Goal: Transaction & Acquisition: Purchase product/service

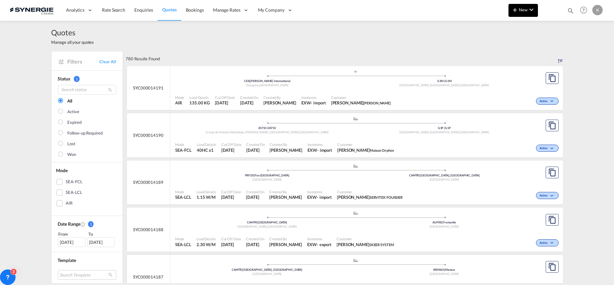
click at [525, 12] on button "New" at bounding box center [523, 10] width 29 height 13
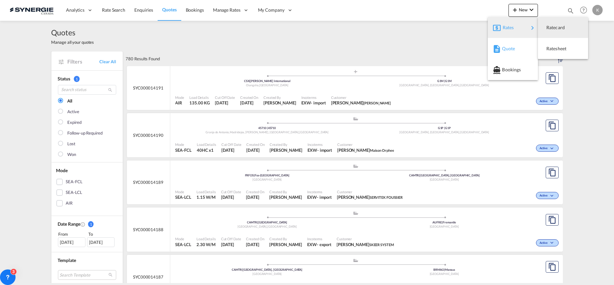
click at [510, 50] on span "Quote" at bounding box center [505, 48] width 7 height 13
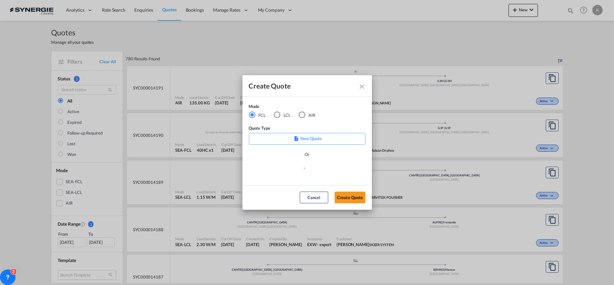
click at [275, 115] on div "LCL" at bounding box center [277, 114] width 6 height 6
click at [278, 170] on md-select "Select template New DAP Import LCL [PERSON_NAME] | [DATE] [GEOGRAPHIC_DATA] LCL…" at bounding box center [307, 170] width 117 height 13
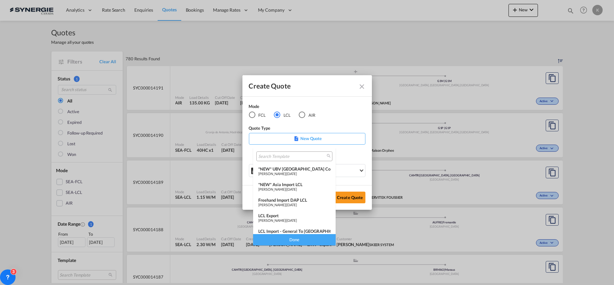
scroll to position [84, 0]
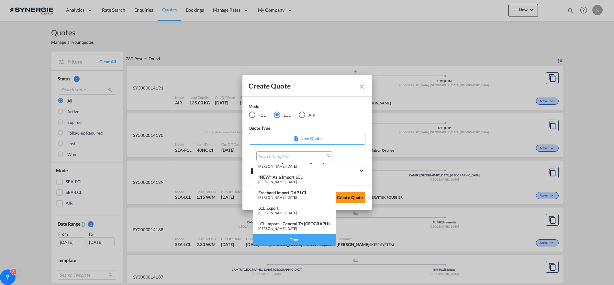
click at [297, 228] on span "[DATE]" at bounding box center [292, 228] width 10 height 4
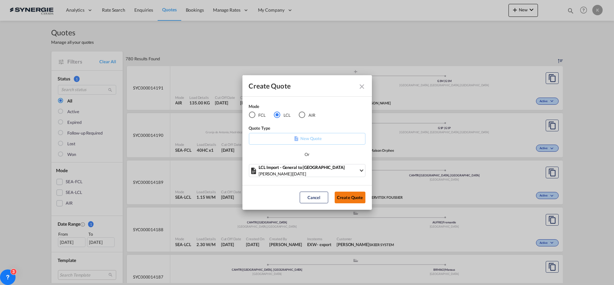
click at [345, 195] on button "Create Quote" at bounding box center [350, 197] width 31 height 12
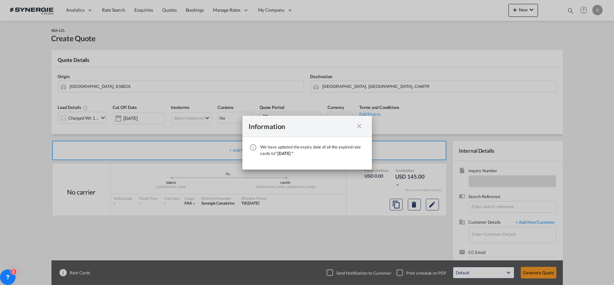
click at [359, 126] on md-icon "icon-close fg-AAA8AD cursor" at bounding box center [360, 126] width 8 height 8
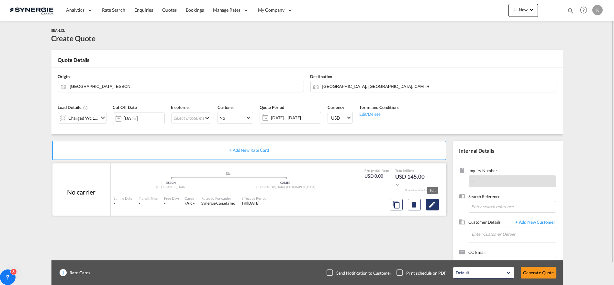
click at [432, 205] on md-icon "Edit" at bounding box center [433, 204] width 8 height 8
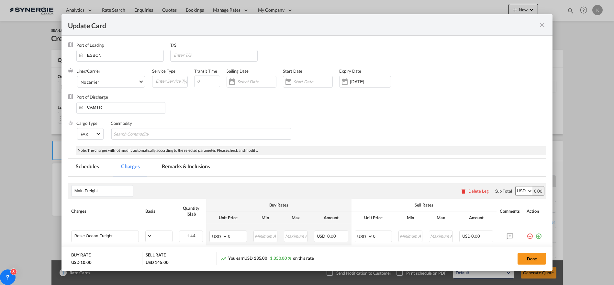
click at [185, 165] on md-tab-item "Remarks & Inclusions" at bounding box center [186, 167] width 64 height 18
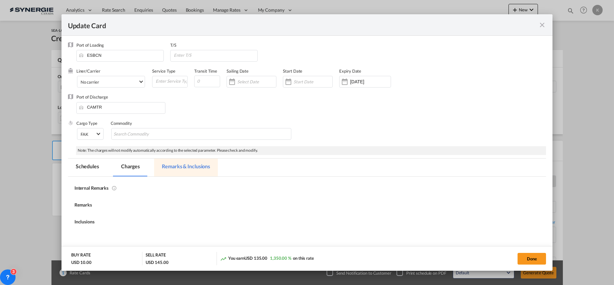
select select "per_w/m"
select select "flat"
select select "per_hbl"
select select "per_w/m"
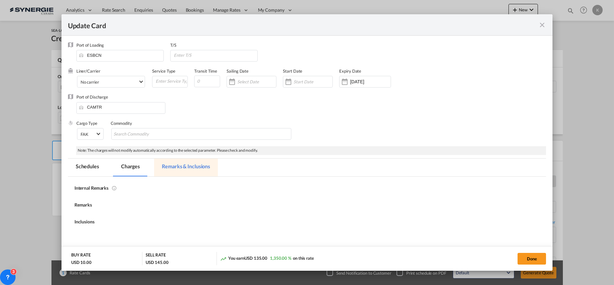
select select "per_bl"
select select "flat"
select select "per_bl"
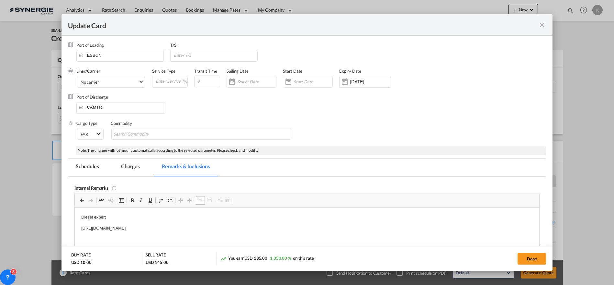
click at [131, 165] on md-tab-item "Charges" at bounding box center [130, 167] width 34 height 18
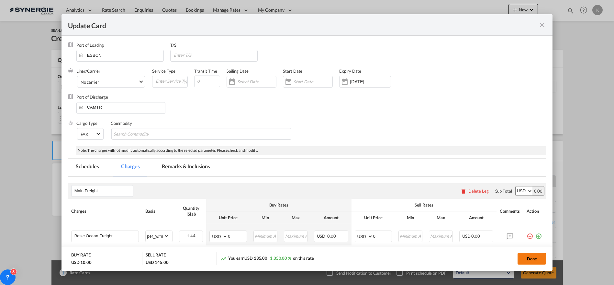
click at [533, 258] on button "Done" at bounding box center [532, 259] width 29 height 12
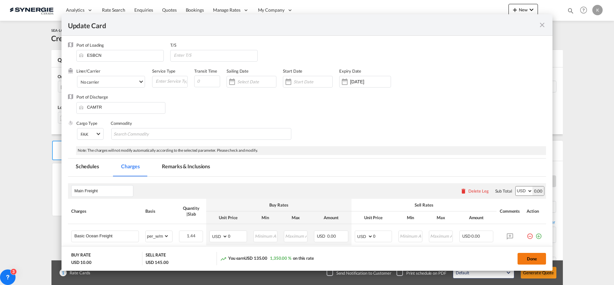
type input "[DATE]"
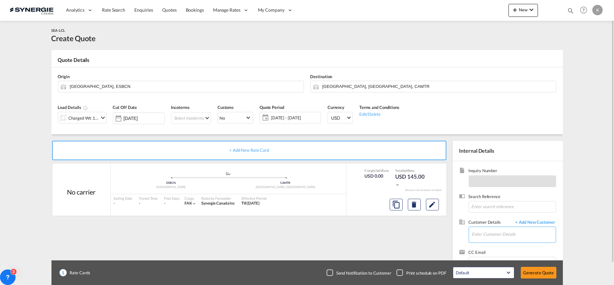
click at [498, 235] on input "Enter Customer Details" at bounding box center [514, 234] width 84 height 15
paste input "[PERSON_NAME][EMAIL_ADDRESS][PERSON_NAME][DOMAIN_NAME]"
type input "[PERSON_NAME][EMAIL_ADDRESS][PERSON_NAME][DOMAIN_NAME]"
click at [528, 225] on span "+ Add New Customer" at bounding box center [535, 222] width 44 height 7
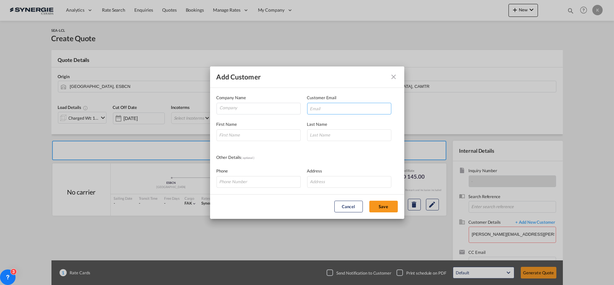
click at [316, 109] on input "Add Customer Company ..." at bounding box center [349, 109] width 84 height 12
paste input "[PERSON_NAME][EMAIL_ADDRESS][PERSON_NAME][DOMAIN_NAME]"
type input "[PERSON_NAME][EMAIL_ADDRESS][PERSON_NAME][DOMAIN_NAME]"
click at [245, 108] on input "Company" at bounding box center [260, 108] width 81 height 10
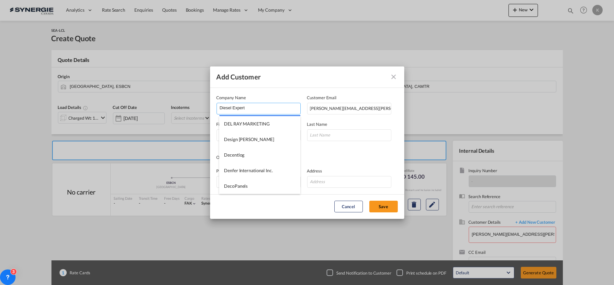
type input "Diesel Expert"
click at [350, 120] on div "First Name Last Name" at bounding box center [307, 127] width 181 height 27
click at [245, 132] on input "Add Customer Company ..." at bounding box center [259, 135] width 84 height 12
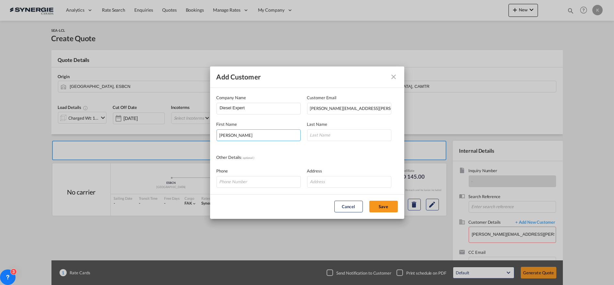
type input "[PERSON_NAME]"
click at [247, 180] on input "Add Customer Company ..." at bounding box center [259, 182] width 84 height 12
paste input "[PHONE_NUMBER]"
type input "[PHONE_NUMBER]"
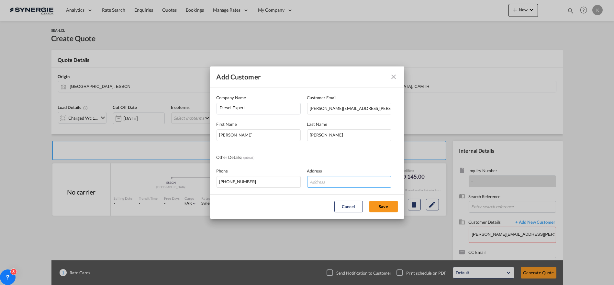
click at [341, 182] on input "Add Customer Company ..." at bounding box center [349, 182] width 84 height 12
paste input "[STREET_ADDRESS]"
type input "[STREET_ADDRESS]"
click at [384, 207] on button "Save" at bounding box center [384, 206] width 29 height 12
type input "Diesel Expert, [PERSON_NAME], [PERSON_NAME][EMAIL_ADDRESS][PERSON_NAME][DOMAIN_…"
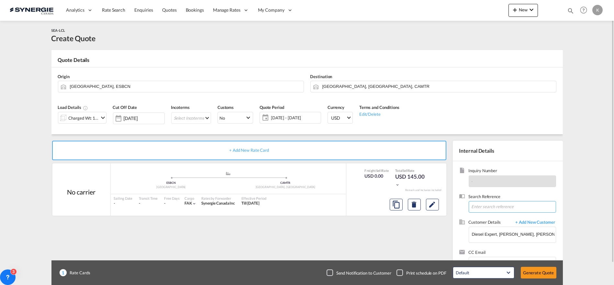
click at [483, 204] on input at bounding box center [512, 207] width 87 height 12
paste input "Re: Markisches Werk GmbH 18005369 & 18005373 ===> DEX PR05535-1873 & PR05535-18…"
type input "Re: Markisches Werk GmbH 18005369 & 18005373 ===> DEX PR05535-1873 & PR05535-18…"
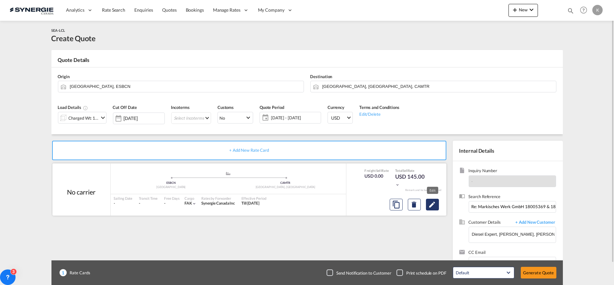
click at [431, 202] on md-icon "Edit" at bounding box center [433, 204] width 8 height 8
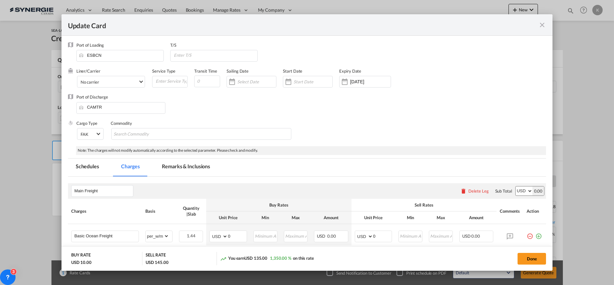
click at [188, 162] on md-tab-item "Remarks & Inclusions" at bounding box center [186, 167] width 64 height 18
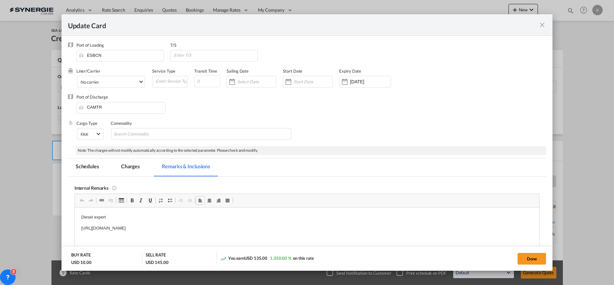
click at [268, 228] on p "[URL][DOMAIN_NAME]" at bounding box center [307, 227] width 452 height 7
click at [125, 170] on md-tab-item "Charges" at bounding box center [130, 167] width 34 height 18
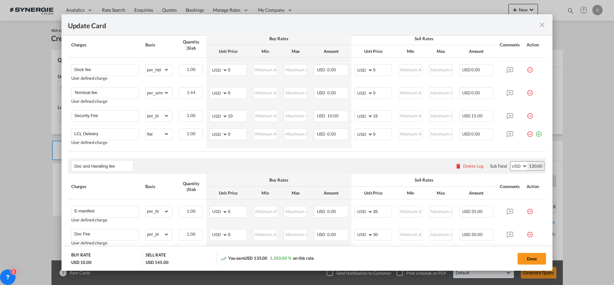
scroll to position [337, 0]
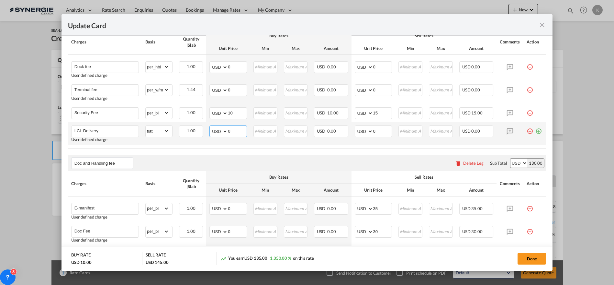
click at [215, 132] on select "AED AFN ALL AMD ANG AOA ARS AUD AWG AZN BAM BBD BDT BGN BHD BIF BMD BND [PERSON…" at bounding box center [219, 131] width 17 height 9
select select "string:CAD"
click at [211, 127] on select "AED AFN ALL AMD ANG AOA ARS AUD AWG AZN BAM BBD BDT BGN BHD BIF BMD BND [PERSON…" at bounding box center [219, 131] width 17 height 9
drag, startPoint x: 225, startPoint y: 129, endPoint x: 230, endPoint y: 129, distance: 5.5
click at [225, 129] on select "AED AFN ALL AMD ANG AOA ARS AUD AWG AZN BAM BBD BDT BGN BHD BIF BMD BND [PERSON…" at bounding box center [219, 131] width 17 height 9
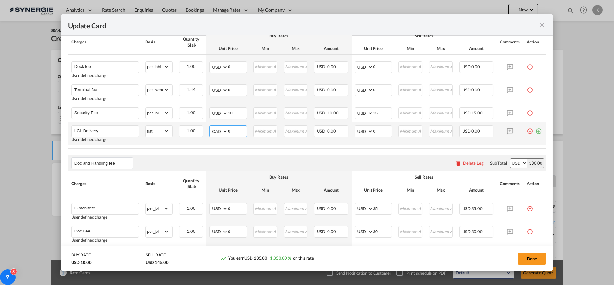
click at [235, 129] on input "0" at bounding box center [237, 131] width 19 height 10
type input "242.54"
type input "196"
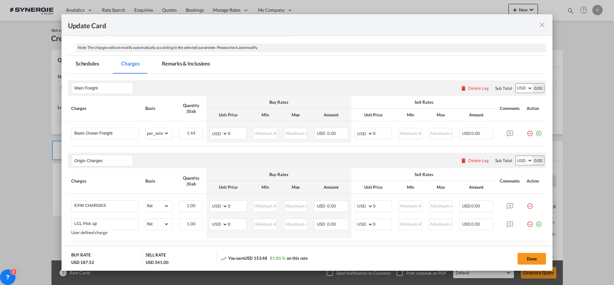
scroll to position [76, 0]
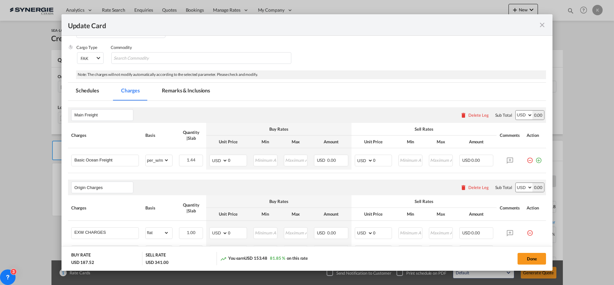
click at [188, 87] on md-tab-item "Remarks & Inclusions" at bounding box center [186, 92] width 64 height 18
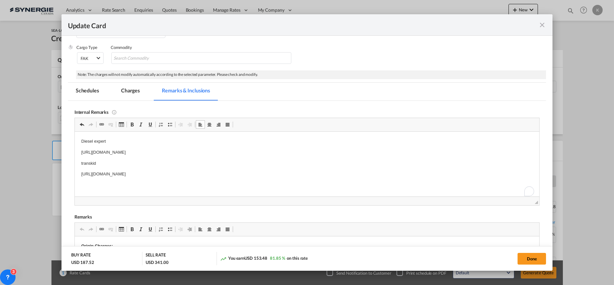
click at [264, 174] on p "[URL][DOMAIN_NAME]" at bounding box center [307, 173] width 452 height 7
click at [186, 55] on md-chips-wrap "Chips container with autocompletion. Enter the text area, type text to search, …" at bounding box center [201, 58] width 180 height 12
click at [187, 57] on md-chips-wrap "Chips container with autocompletion. Enter the text area, type text to search, …" at bounding box center [201, 58] width 180 height 12
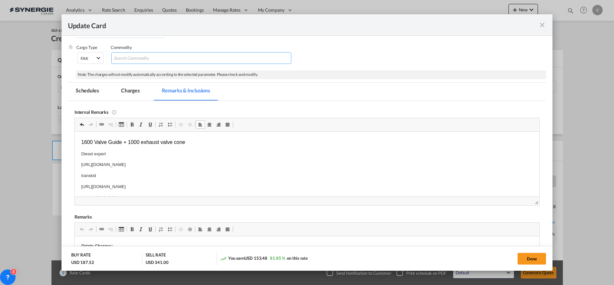
paste input "1600 Valve Guide + 1000 exhaust valve cone"
type input "1600 Valve Guide + 1000 exhaust valve cone"
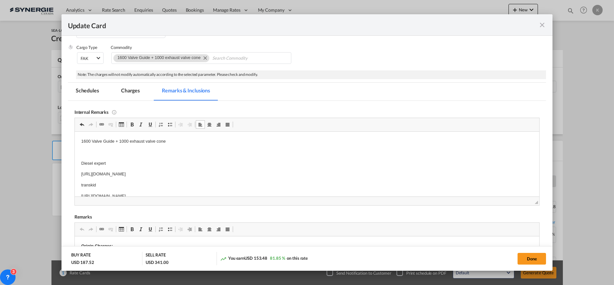
click at [164, 142] on p "1600 Valve Guide + 1000 exhaust valve cone" at bounding box center [307, 141] width 452 height 7
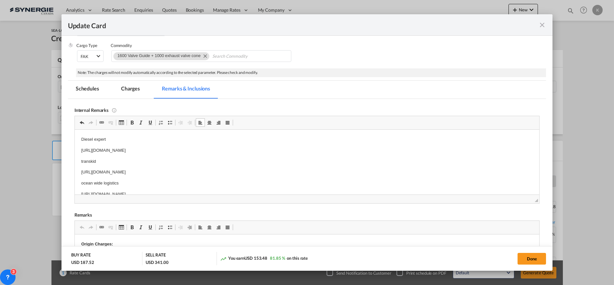
scroll to position [76, 0]
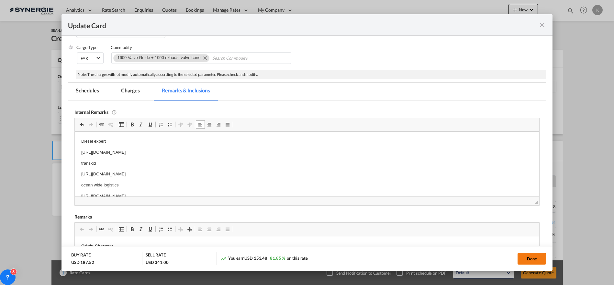
click at [537, 258] on button "Done" at bounding box center [532, 259] width 29 height 12
type input "[DATE]"
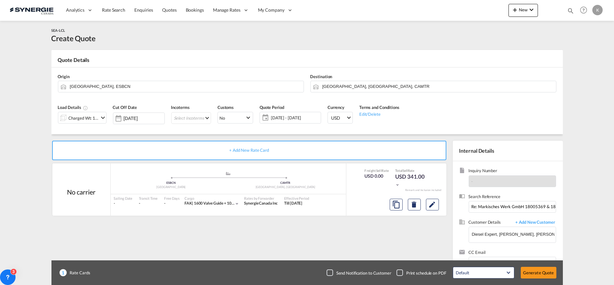
scroll to position [56, 0]
click at [88, 120] on div "Charged Wt: 1.44 W/M" at bounding box center [84, 117] width 30 height 9
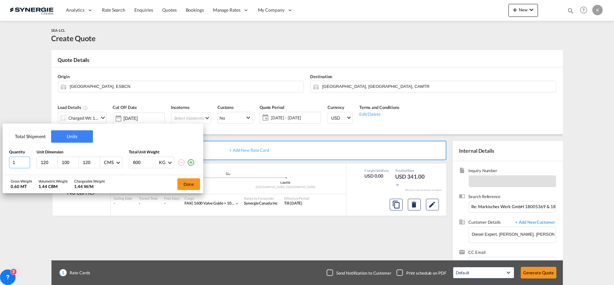
drag, startPoint x: 21, startPoint y: 164, endPoint x: 8, endPoint y: 164, distance: 13.6
click at [8, 164] on div "Total Shipment Units Quantity Unit Dimension Total Unit Weight 1 120 100 120 CM…" at bounding box center [103, 148] width 201 height 51
type input "80"
type input "76"
type input "621"
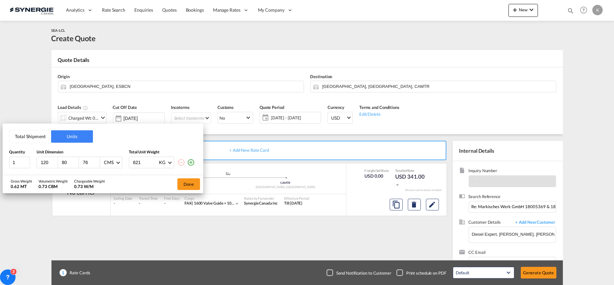
click at [191, 165] on md-icon "icon-plus-circle-outline" at bounding box center [191, 162] width 8 height 8
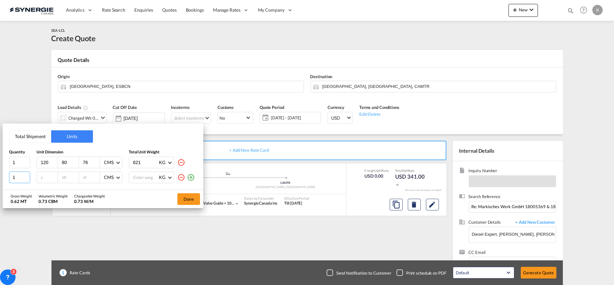
drag, startPoint x: 18, startPoint y: 178, endPoint x: 8, endPoint y: 178, distance: 10.4
click at [8, 178] on div "Total Shipment Units Quantity Unit Dimension Total Unit Weight 1 120 80 76 CMS …" at bounding box center [103, 156] width 201 height 66
type input "3"
type input "120"
type input "80"
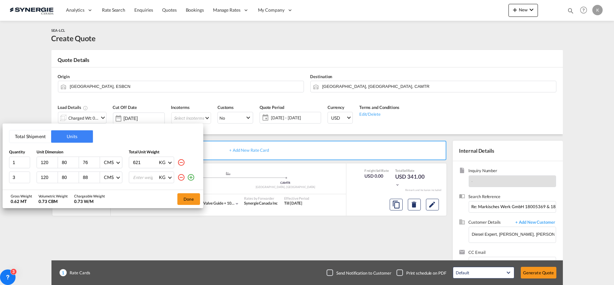
type input "88"
type input "313"
type input "313.3"
click at [192, 177] on md-icon "icon-plus-circle-outline" at bounding box center [191, 177] width 8 height 8
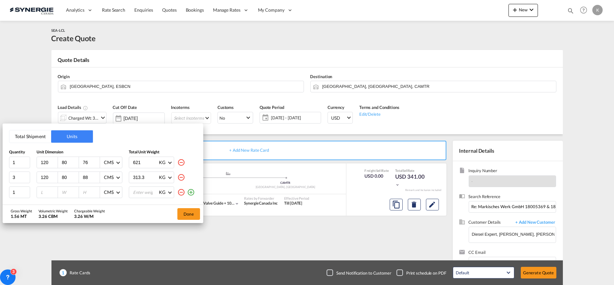
click at [41, 193] on input "number" at bounding box center [48, 192] width 17 height 6
type input "80"
type input "60"
type input "83"
type input "141"
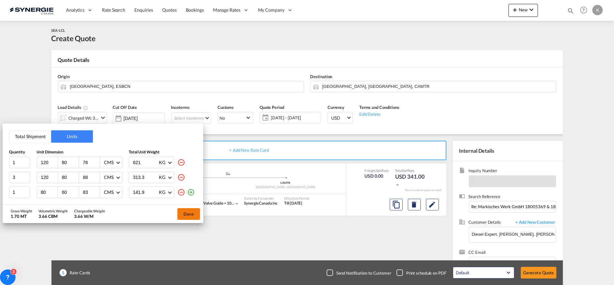
type input "141.9"
click at [183, 214] on button "Done" at bounding box center [188, 214] width 23 height 12
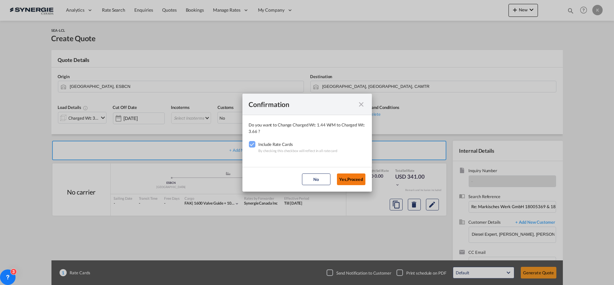
click at [348, 179] on button "Yes,Proceed" at bounding box center [351, 179] width 29 height 12
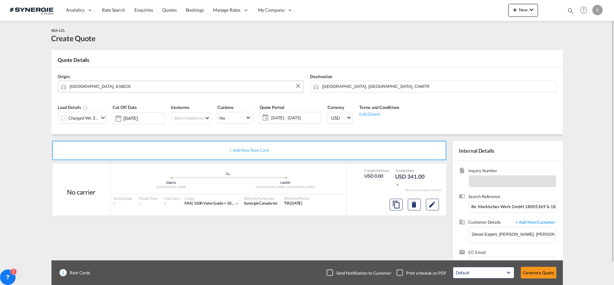
click at [83, 86] on input "[GEOGRAPHIC_DATA], ESBCN" at bounding box center [185, 86] width 231 height 11
paste input "Halver"
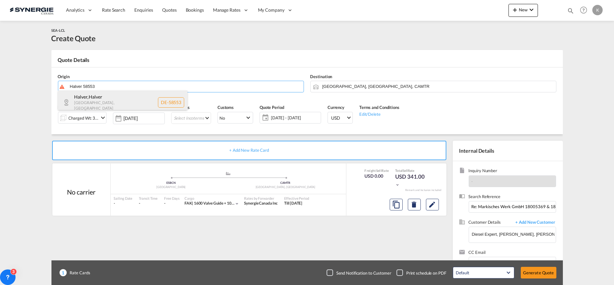
click at [94, 98] on div "[PERSON_NAME][GEOGRAPHIC_DATA] , [GEOGRAPHIC_DATA] DE-58553" at bounding box center [123, 102] width 130 height 24
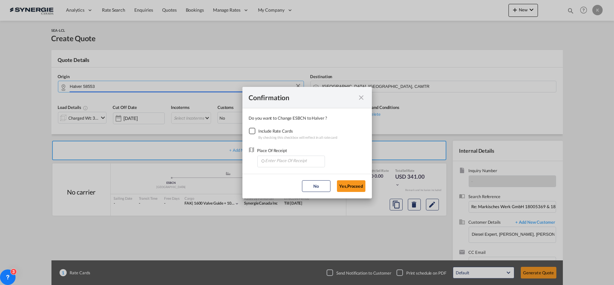
type input "DE-58553, Halver, [GEOGRAPHIC_DATA]"
click at [253, 129] on div "Checkbox No Ink" at bounding box center [252, 131] width 6 height 6
click at [276, 162] on input "Enter Place Of Receipt" at bounding box center [293, 161] width 64 height 10
click at [275, 161] on input "Enter Place Of Receipt" at bounding box center [293, 161] width 64 height 10
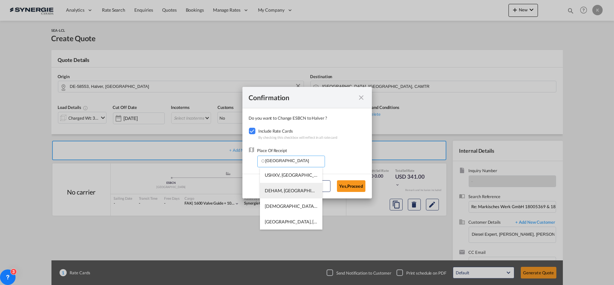
click at [286, 191] on span "DEHAM, [GEOGRAPHIC_DATA], [GEOGRAPHIC_DATA], [GEOGRAPHIC_DATA], [GEOGRAPHIC_DAT…" at bounding box center [369, 191] width 208 height 6
type input "DEHAM, [GEOGRAPHIC_DATA], [GEOGRAPHIC_DATA], [GEOGRAPHIC_DATA], [GEOGRAPHIC_DAT…"
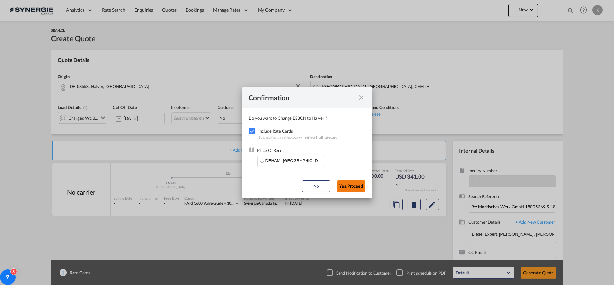
click at [346, 188] on button "Yes,Proceed" at bounding box center [351, 186] width 29 height 12
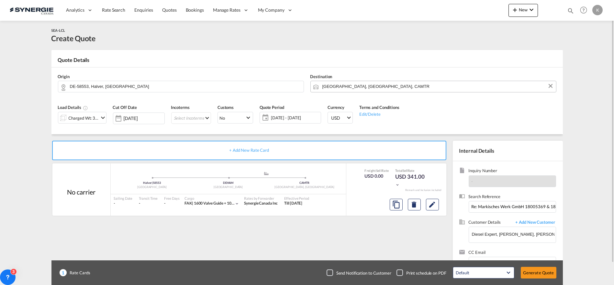
click at [368, 84] on input "[GEOGRAPHIC_DATA], [GEOGRAPHIC_DATA], CAMTR" at bounding box center [438, 86] width 231 height 11
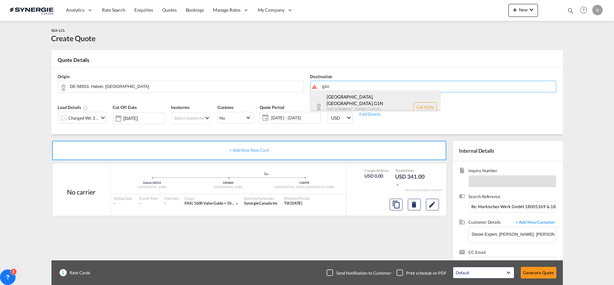
click at [361, 98] on div "[GEOGRAPHIC_DATA], [GEOGRAPHIC_DATA] , G1N [GEOGRAPHIC_DATA] / [GEOGRAPHIC_DATA…" at bounding box center [376, 106] width 130 height 33
type input "CA-G1N, [GEOGRAPHIC_DATA], [GEOGRAPHIC_DATA], [GEOGRAPHIC_DATA] / [GEOGRAPHIC_D…"
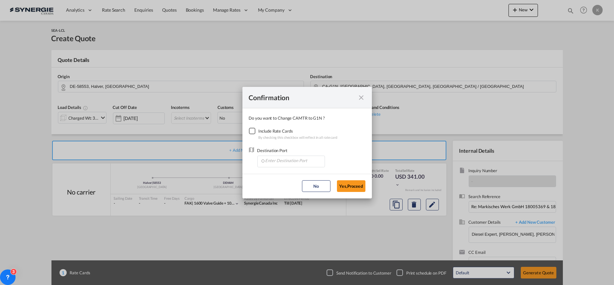
click at [254, 131] on div "Checkbox No Ink" at bounding box center [252, 131] width 6 height 6
click at [276, 158] on input "Enter Destination Port" at bounding box center [293, 161] width 64 height 10
click at [278, 174] on span "CAMTR, [GEOGRAPHIC_DATA], [GEOGRAPHIC_DATA], [GEOGRAPHIC_DATA], [GEOGRAPHIC_DAT…" at bounding box center [392, 175] width 254 height 6
type input "CAMTR, [GEOGRAPHIC_DATA], [GEOGRAPHIC_DATA], [GEOGRAPHIC_DATA], [GEOGRAPHIC_DAT…"
click at [352, 184] on button "Yes,Proceed" at bounding box center [351, 186] width 29 height 12
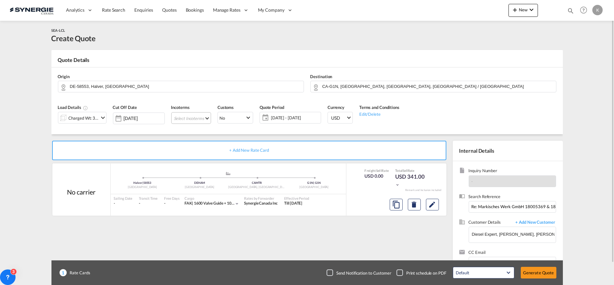
click at [193, 119] on md-select "Select Incoterms DAP - export Delivered at Place DAP - import Delivered at Plac…" at bounding box center [191, 118] width 40 height 12
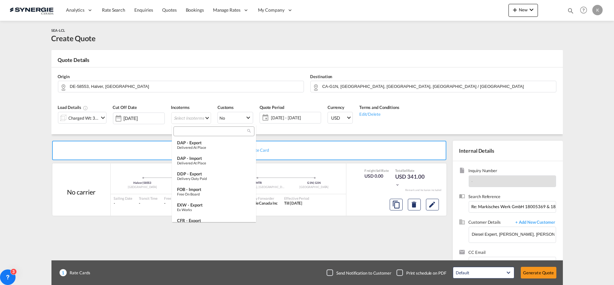
click at [196, 134] on div at bounding box center [214, 131] width 81 height 10
click at [196, 133] on input "search" at bounding box center [212, 131] width 72 height 6
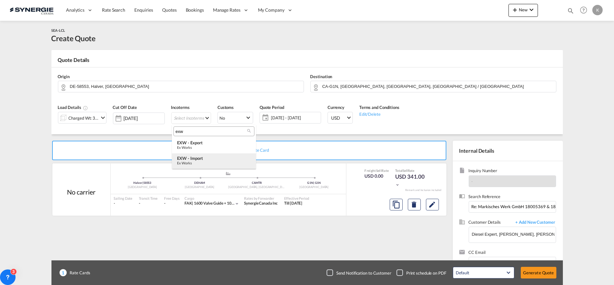
type input "exw"
click at [198, 157] on div "EXW - import" at bounding box center [214, 157] width 74 height 5
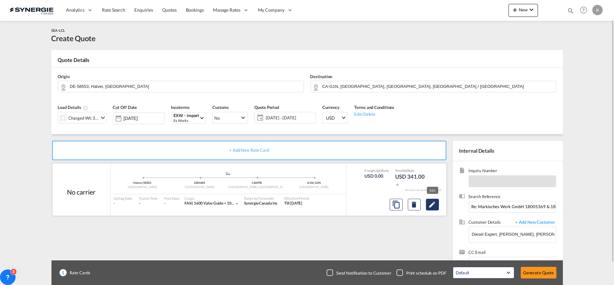
click at [431, 204] on md-icon "Edit" at bounding box center [433, 204] width 8 height 8
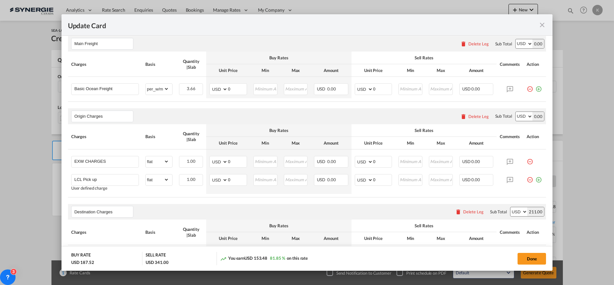
scroll to position [216, 0]
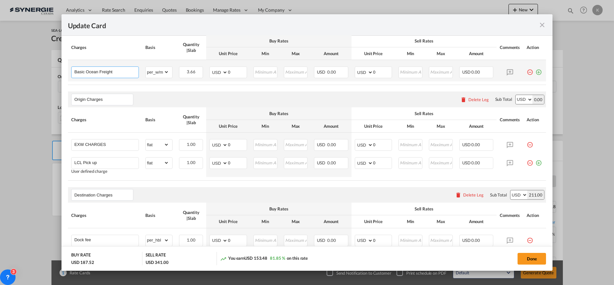
click at [127, 72] on input "Basic Ocean Freight" at bounding box center [106, 72] width 64 height 10
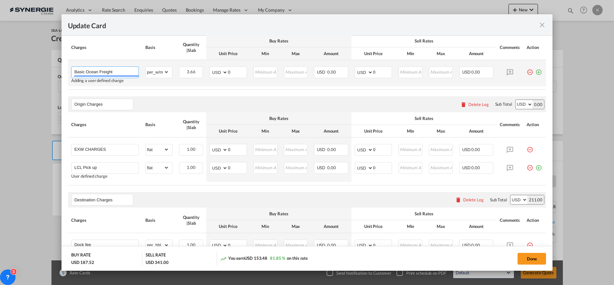
paste input "*harmless cargo *incl. p/u of cargo *incl. ISPS, AES, E-Manifest *incl. quay ch…"
type input "Basic Ocean Freight *harmless cargo *incl. p/u of cargo *incl. ISPS, AES, E-Man…"
click at [217, 73] on select "AED AFN ALL AMD ANG AOA ARS AUD AWG AZN BAM BBD BDT BGN BHD BIF BMD BND [PERSON…" at bounding box center [219, 72] width 17 height 9
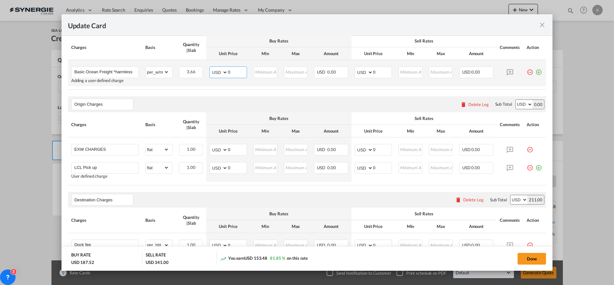
select select "string:EUR"
click at [211, 68] on select "AED AFN ALL AMD ANG AOA ARS AUD AWG AZN BAM BBD BDT BGN BHD BIF BMD BND [PERSON…" at bounding box center [219, 72] width 17 height 9
type input "775"
click at [161, 70] on select "gross_weight volumetric_weight per_shipment per_bl per_km per_hawb per_kg flat …" at bounding box center [157, 72] width 23 height 10
select select "per_shipment"
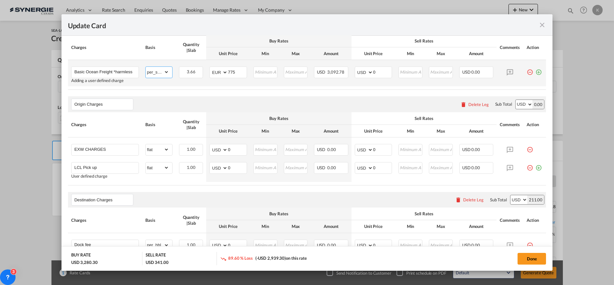
click at [146, 67] on select "gross_weight volumetric_weight per_shipment per_bl per_km per_hawb per_kg flat …" at bounding box center [157, 72] width 23 height 10
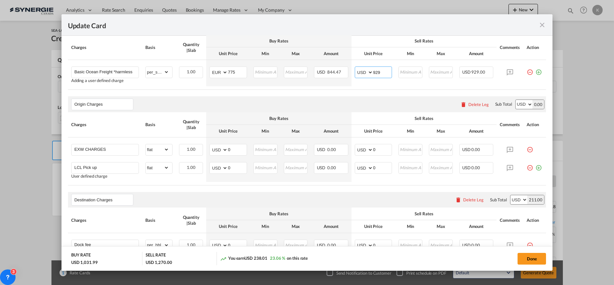
type input "929"
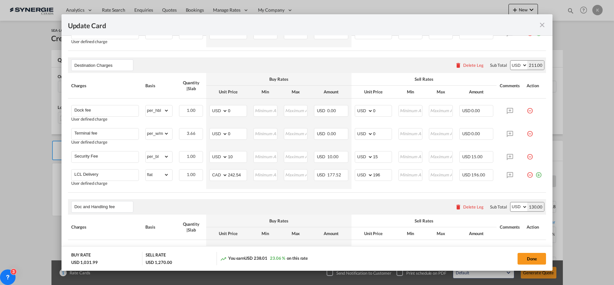
scroll to position [359, 0]
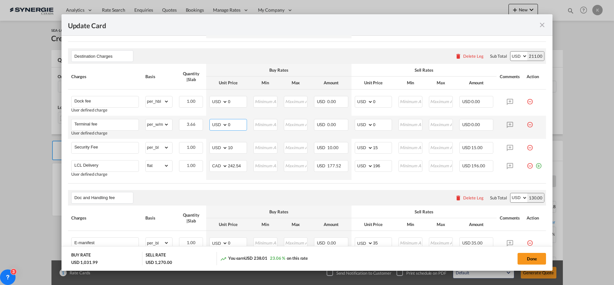
drag, startPoint x: 236, startPoint y: 125, endPoint x: 211, endPoint y: 125, distance: 24.9
click at [211, 125] on md-input-container "AED AFN ALL AMD ANG AOA ARS AUD AWG AZN BAM BBD BDT BGN BHD BIF BMD BND [PERSON…" at bounding box center [229, 125] width 38 height 12
type input "28"
type input "43"
type input "31"
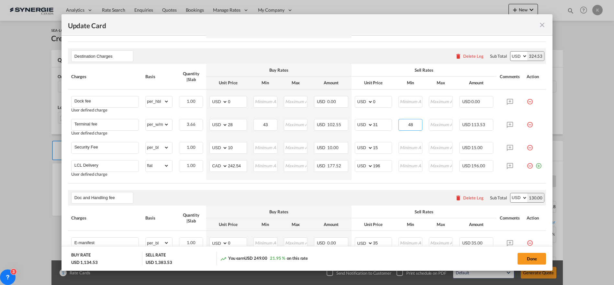
type input "48"
drag, startPoint x: 234, startPoint y: 99, endPoint x: 216, endPoint y: 100, distance: 17.5
click at [216, 100] on md-input-container "AED AFN ALL AMD ANG AOA ARS AUD AWG AZN BAM BBD BDT BGN BHD BIF BMD BND [PERSON…" at bounding box center [229, 102] width 38 height 12
type input "47"
type input "52"
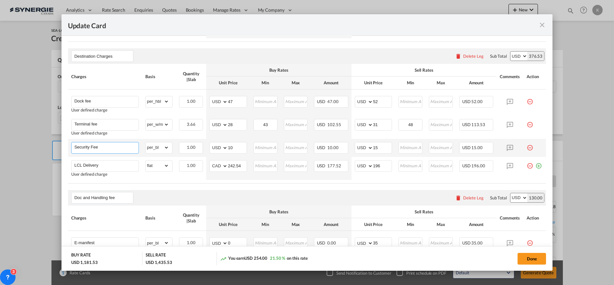
click at [110, 143] on input "Security Fee" at bounding box center [106, 147] width 64 height 10
paste input "TruckLoading Charges per cbm"
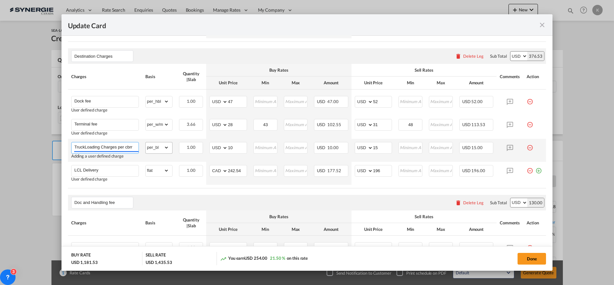
scroll to position [0, 1]
type input "TruckLoading Charges per cbm"
click at [160, 145] on select "gross_weight volumetric_weight per_shipment per_bl per_km per_hawb per_kg flat …" at bounding box center [157, 147] width 23 height 10
select select "per_w/m"
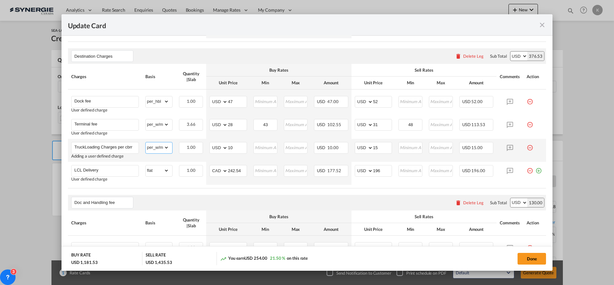
click at [146, 142] on select "gross_weight volumetric_weight per_shipment per_bl per_km per_hawb per_kg flat …" at bounding box center [157, 147] width 23 height 10
drag, startPoint x: 235, startPoint y: 146, endPoint x: 217, endPoint y: 146, distance: 17.8
click at [217, 146] on md-input-container "AED AFN ALL AMD ANG AOA ARS AUD AWG AZN BAM BBD BDT BGN BHD BIF BMD BND [PERSON…" at bounding box center [229, 148] width 38 height 12
type input "3.08"
type input "4"
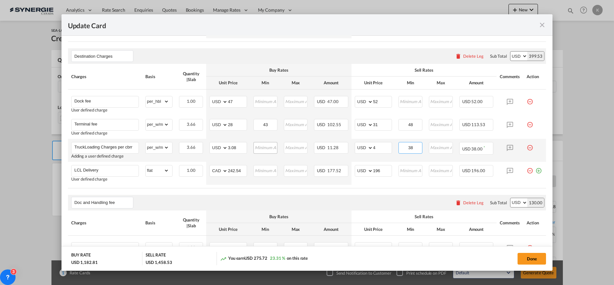
type input "38"
click at [257, 147] on input "Update Card Pickup ..." at bounding box center [265, 147] width 23 height 10
type input "34"
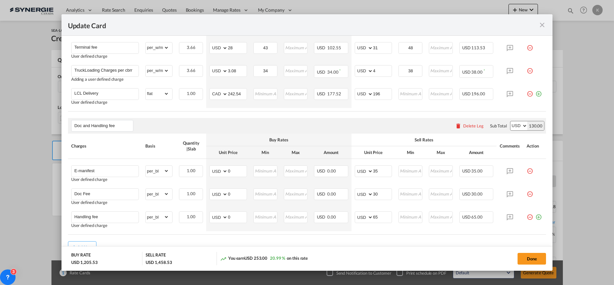
scroll to position [466, 0]
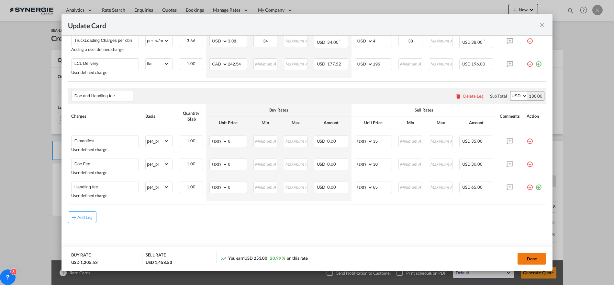
click at [530, 261] on button "Done" at bounding box center [532, 259] width 29 height 12
type input "[DATE]"
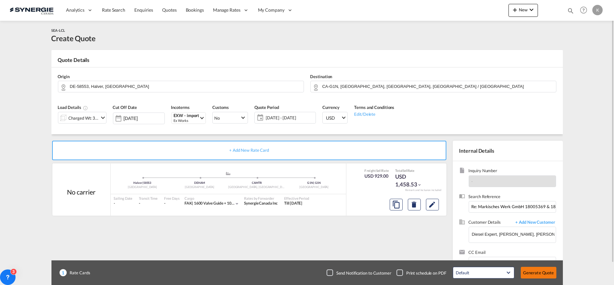
click at [546, 271] on button "Generate Quote" at bounding box center [539, 273] width 36 height 12
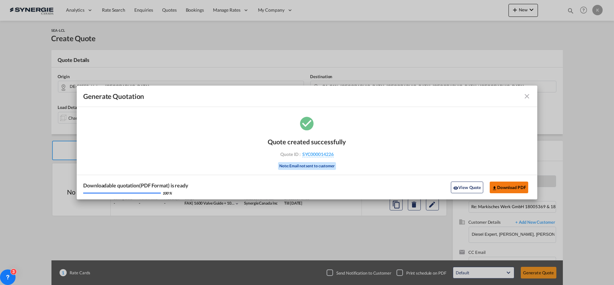
click at [499, 191] on button "Download PDF" at bounding box center [509, 187] width 39 height 12
click at [527, 96] on md-icon "icon-close fg-AAA8AD cursor m-0" at bounding box center [527, 96] width 8 height 8
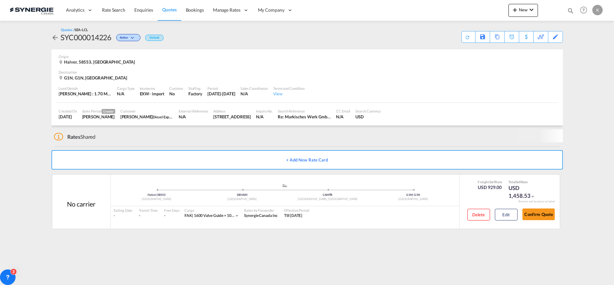
click at [518, 8] on md-icon "icon-plus 400-fg" at bounding box center [515, 10] width 8 height 8
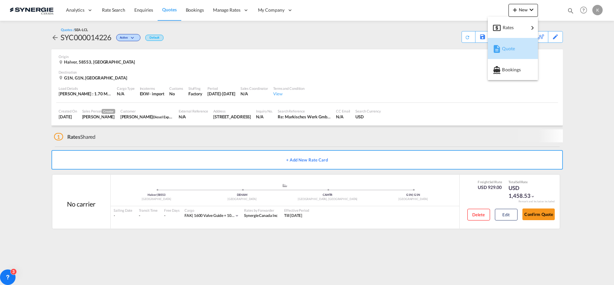
click at [510, 51] on span "Quote" at bounding box center [505, 48] width 7 height 13
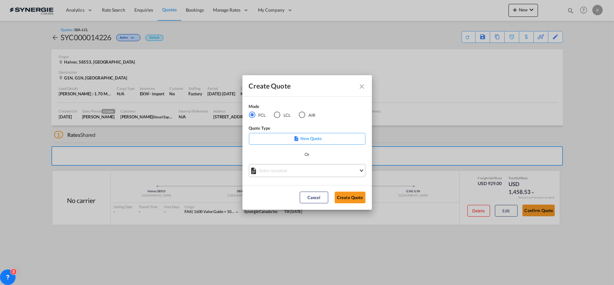
click at [275, 168] on md-select "Select template *NEW* FCL FREEHAND / DAP [PERSON_NAME] | [DATE] *NEW* Import FC…" at bounding box center [307, 170] width 117 height 13
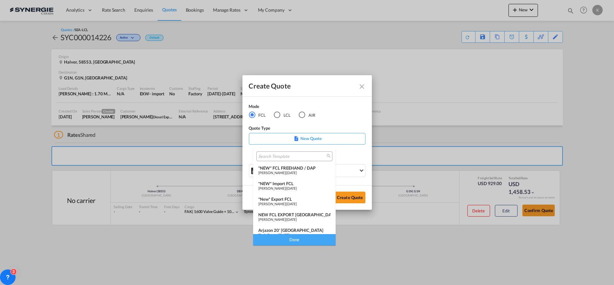
click at [286, 186] on span "[PERSON_NAME]" at bounding box center [271, 188] width 27 height 4
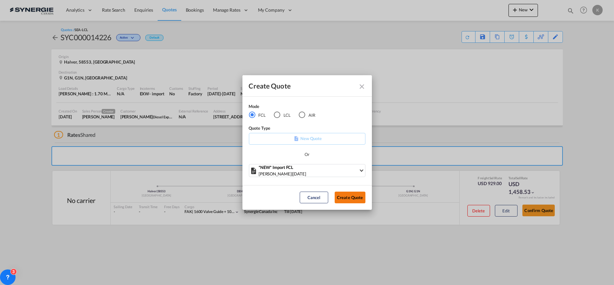
click at [357, 196] on button "Create Quote" at bounding box center [350, 197] width 31 height 12
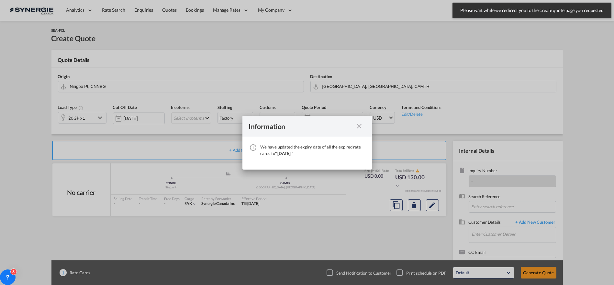
click at [360, 127] on md-icon "icon-close fg-AAA8AD cursor" at bounding box center [360, 126] width 8 height 8
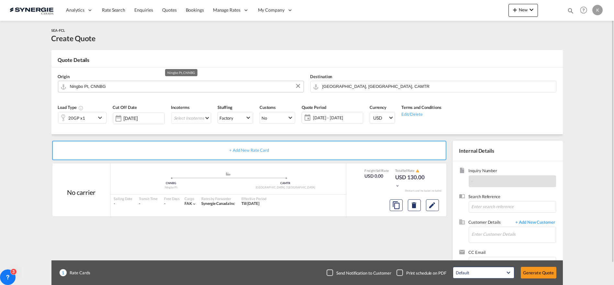
click at [112, 85] on input "Ningbo Pt, CNNBG" at bounding box center [185, 86] width 231 height 11
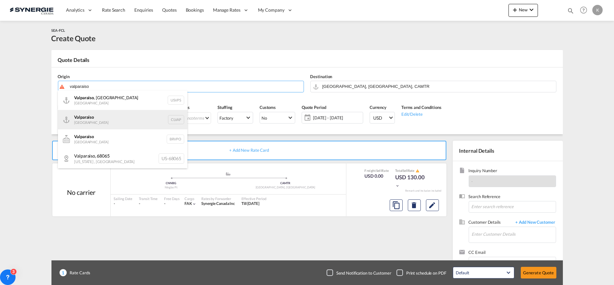
click at [95, 124] on div "Valparaiso [GEOGRAPHIC_DATA] CLVAP" at bounding box center [123, 119] width 130 height 19
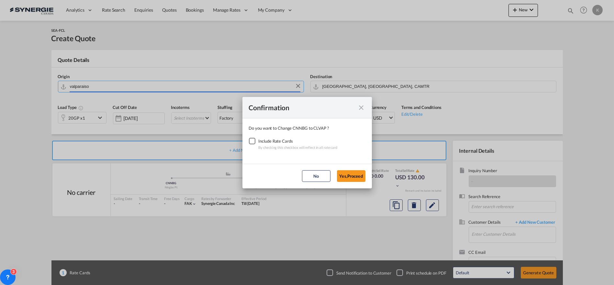
type input "Valparaiso, CLVAP"
click at [249, 141] on div "Checkbox No Ink" at bounding box center [252, 141] width 6 height 6
click at [348, 171] on button "Yes,Proceed" at bounding box center [351, 176] width 29 height 12
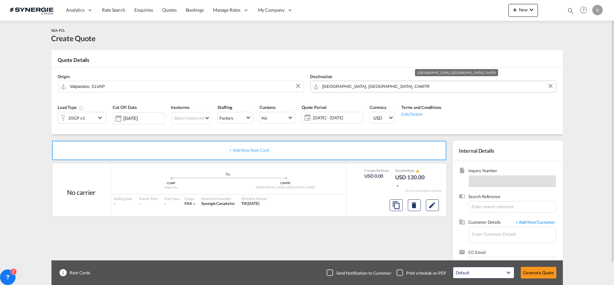
click at [342, 86] on input "[GEOGRAPHIC_DATA], [GEOGRAPHIC_DATA], CAMTR" at bounding box center [438, 86] width 231 height 11
click at [350, 86] on input "[GEOGRAPHIC_DATA], [GEOGRAPHIC_DATA], CAMTR" at bounding box center [438, 86] width 231 height 11
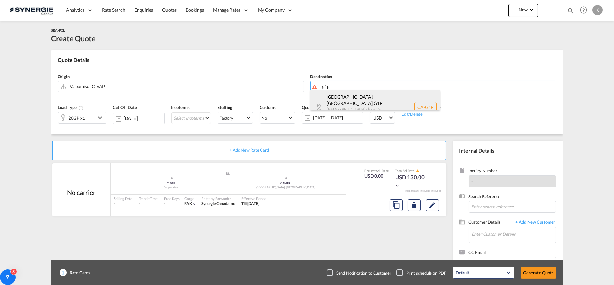
click at [350, 103] on div "[GEOGRAPHIC_DATA], [GEOGRAPHIC_DATA] , G1P [GEOGRAPHIC_DATA] / [GEOGRAPHIC_DATA…" at bounding box center [376, 106] width 130 height 33
type input "CA-G1P, [GEOGRAPHIC_DATA], [GEOGRAPHIC_DATA], [GEOGRAPHIC_DATA] / [GEOGRAPHIC_D…"
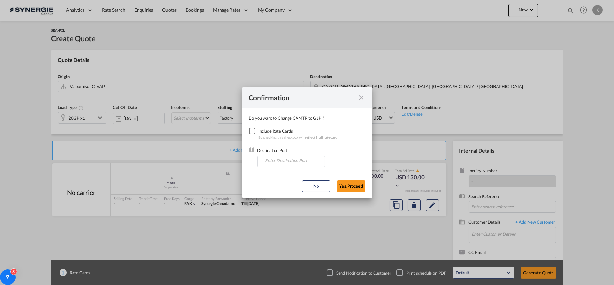
click at [254, 129] on div "Checkbox No Ink" at bounding box center [252, 131] width 6 height 6
click at [275, 162] on input "Enter Destination Port" at bounding box center [293, 161] width 64 height 10
click at [287, 188] on span "CAMTR, [GEOGRAPHIC_DATA], [GEOGRAPHIC_DATA], [GEOGRAPHIC_DATA], [GEOGRAPHIC_DAT…" at bounding box center [392, 191] width 254 height 6
type input "CAMTR, [GEOGRAPHIC_DATA], [GEOGRAPHIC_DATA], [GEOGRAPHIC_DATA], [GEOGRAPHIC_DAT…"
click at [360, 180] on button "Yes,Proceed" at bounding box center [351, 186] width 29 height 12
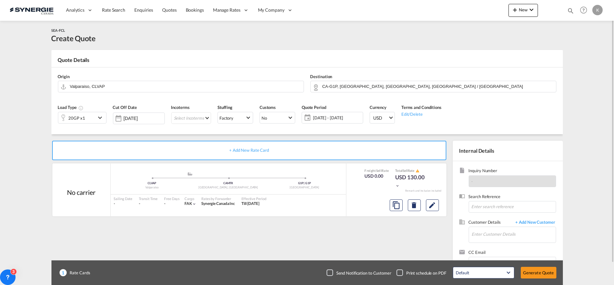
click at [98, 118] on md-icon "icon-chevron-down" at bounding box center [101, 118] width 10 height 8
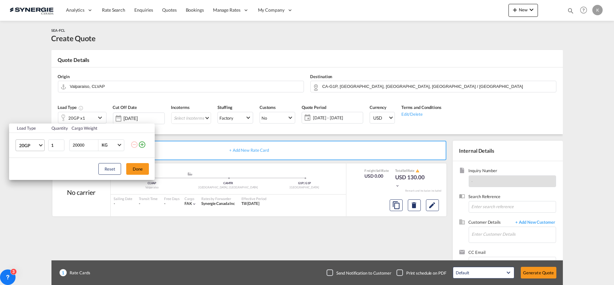
click at [18, 146] on md-select "20GP 20GP 40GP 40HC 45HC 20RE 40RE 40HR 20OT 40OT 20FR 40FR 40NR 20NR 45S 20TK …" at bounding box center [30, 145] width 29 height 12
click at [32, 174] on md-option "40HC" at bounding box center [36, 176] width 44 height 16
click at [141, 170] on button "Done" at bounding box center [137, 169] width 23 height 12
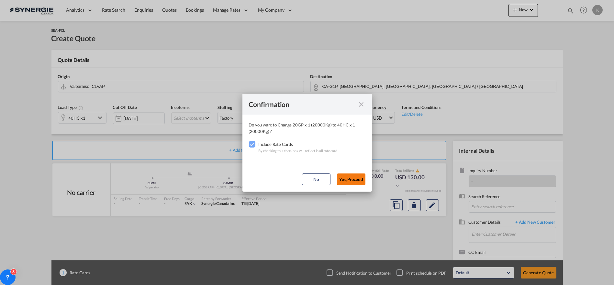
click at [357, 182] on button "Yes,Proceed" at bounding box center [351, 179] width 29 height 12
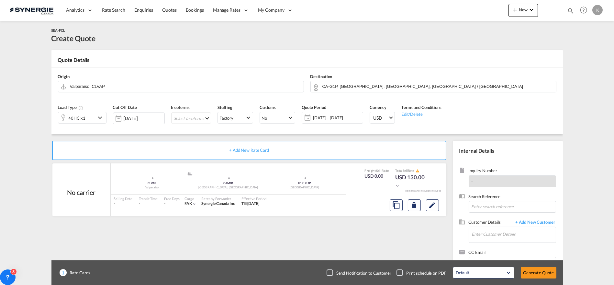
click at [173, 117] on md-select "Select Incoterms DAP - export Delivered at Place DAP - import Delivered at Plac…" at bounding box center [191, 118] width 40 height 12
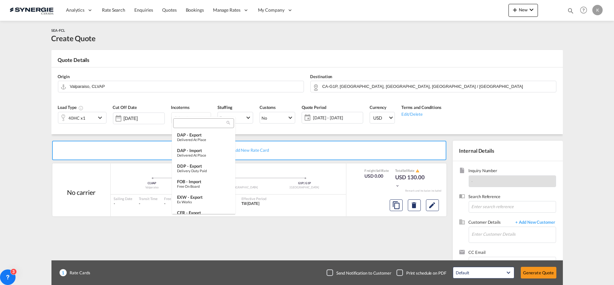
click at [194, 123] on input "search" at bounding box center [201, 123] width 52 height 6
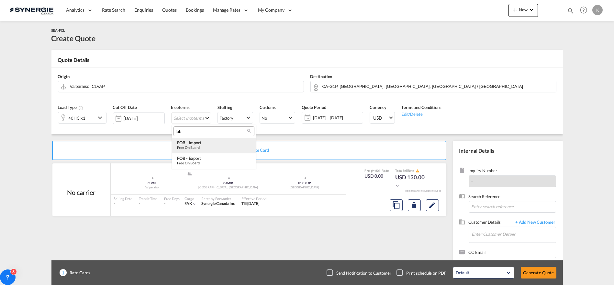
type input "fob"
click at [196, 147] on div "Free on Board" at bounding box center [214, 147] width 74 height 4
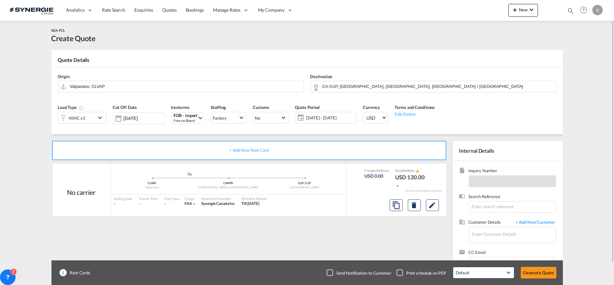
click at [325, 119] on span "[DATE] - [DATE]" at bounding box center [330, 118] width 48 height 6
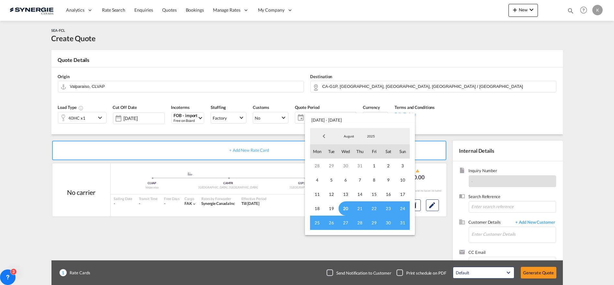
click at [349, 207] on span "20" at bounding box center [346, 208] width 14 height 14
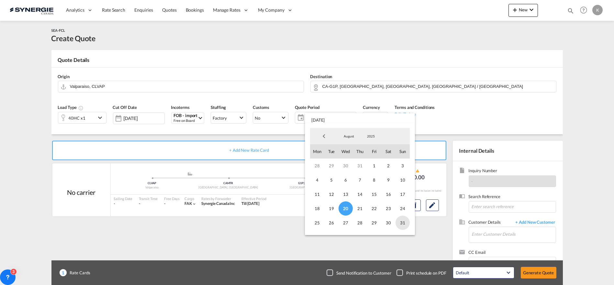
click at [404, 222] on span "31" at bounding box center [403, 222] width 14 height 14
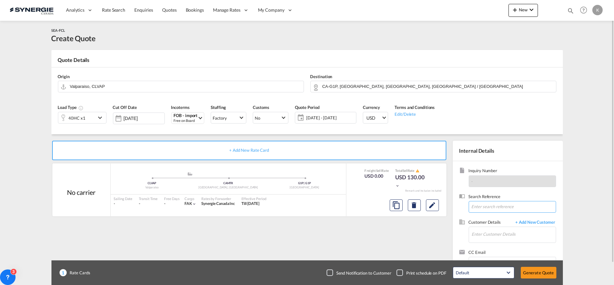
click at [494, 208] on input at bounding box center [512, 207] width 87 height 12
paste input "Demande de transport - PO117283"
type input "Demande de transport - PO117283"
click at [492, 234] on input "Enter Customer Details" at bounding box center [514, 234] width 84 height 15
paste input "[PERSON_NAME][EMAIL_ADDRESS][PERSON_NAME][DOMAIN_NAME]"
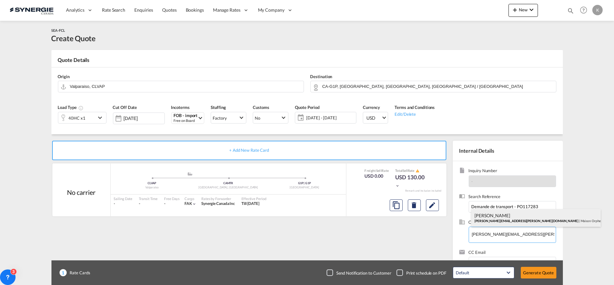
click at [490, 221] on div "[PERSON_NAME] [PERSON_NAME][EMAIL_ADDRESS][PERSON_NAME][DOMAIN_NAME] | Maison O…" at bounding box center [537, 217] width 130 height 17
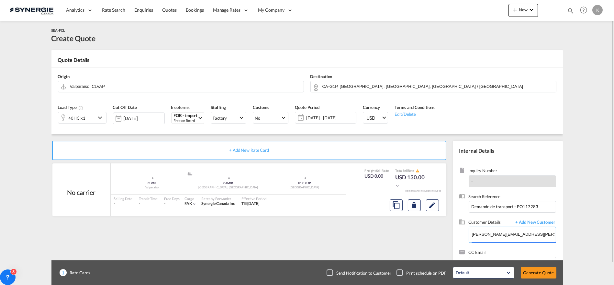
type input "Maison Orphee, [PERSON_NAME], [PERSON_NAME][EMAIL_ADDRESS][PERSON_NAME][DOMAIN_…"
click at [433, 206] on md-icon "Edit" at bounding box center [433, 205] width 8 height 8
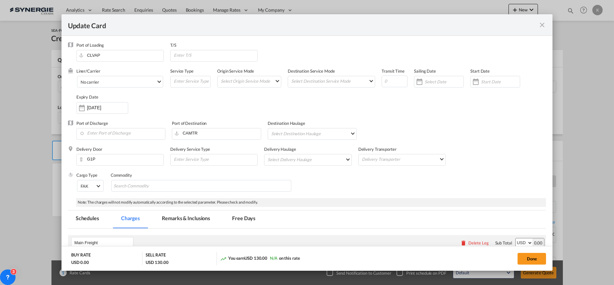
drag, startPoint x: 198, startPoint y: 216, endPoint x: 550, endPoint y: 99, distance: 371.3
click at [198, 216] on md-tab-item "Remarks & Inclusions" at bounding box center [186, 219] width 64 height 18
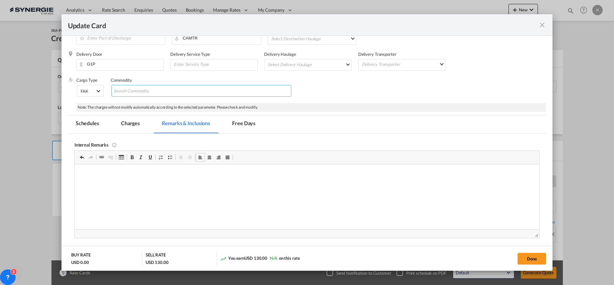
click at [144, 87] on input "Search Commodity" at bounding box center [143, 91] width 59 height 10
type input "olive oil"
click at [132, 124] on md-tab-item "Charges" at bounding box center [130, 124] width 34 height 18
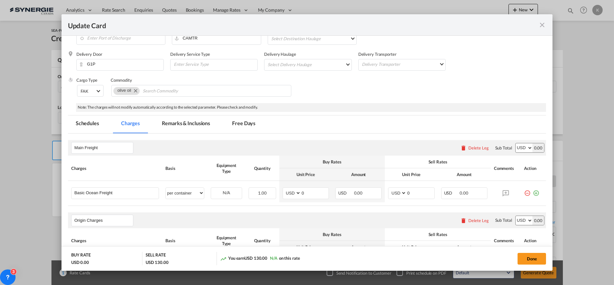
click at [191, 124] on md-tab-item "Remarks & Inclusions" at bounding box center [186, 124] width 64 height 18
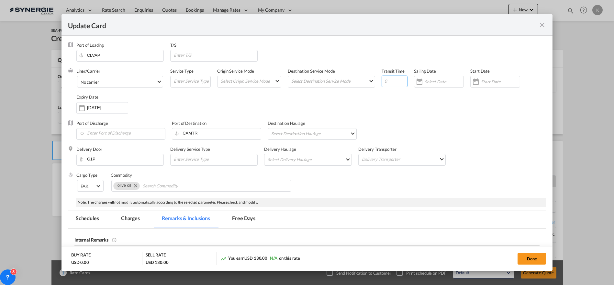
click at [382, 80] on input "Update Card Port ..." at bounding box center [395, 81] width 26 height 12
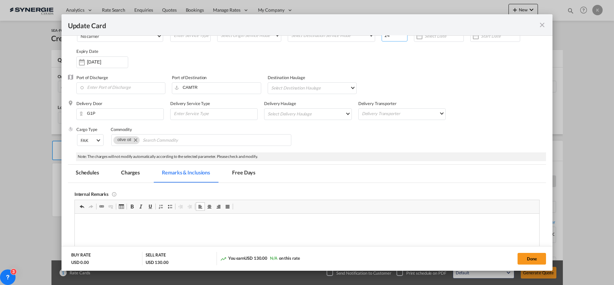
scroll to position [72, 0]
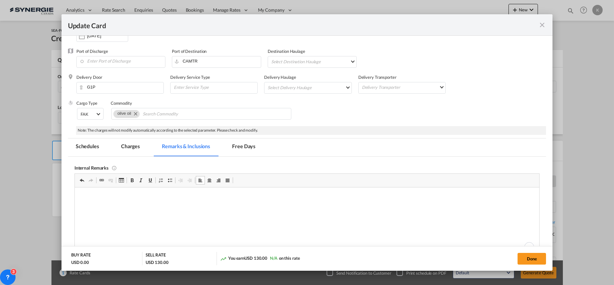
type input "24"
click at [134, 145] on md-tab-item "Charges" at bounding box center [130, 147] width 34 height 18
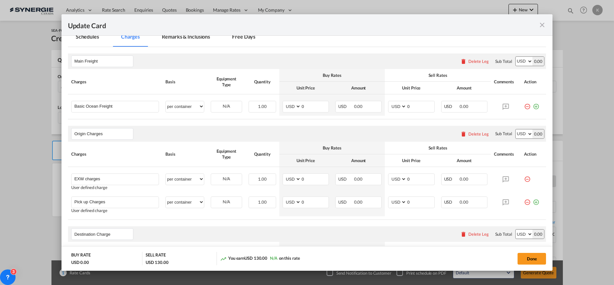
scroll to position [216, 0]
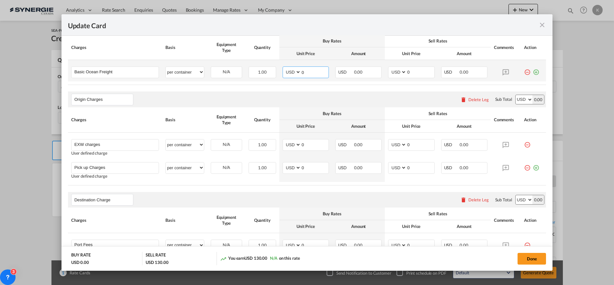
drag, startPoint x: 305, startPoint y: 69, endPoint x: 287, endPoint y: 71, distance: 18.6
click at [285, 72] on md-input-container "AED AFN ALL AMD ANG AOA ARS AUD AWG AZN BAM BBD BDT BGN BHD BIF BMD BND [PERSON…" at bounding box center [306, 72] width 46 height 12
type input "2840"
select select "per container"
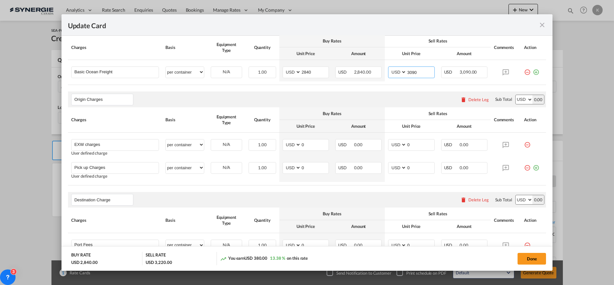
type input "3090"
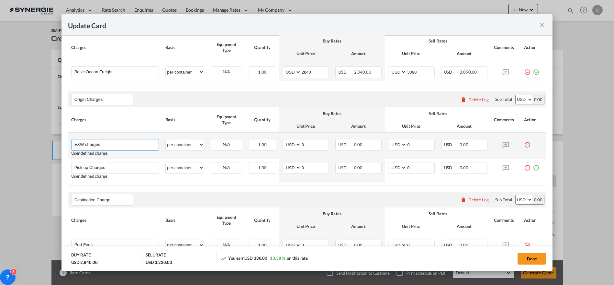
click at [93, 142] on input "EXW charges" at bounding box center [116, 144] width 85 height 10
paste input "Apto Flexi"
type input "Apto Flexi"
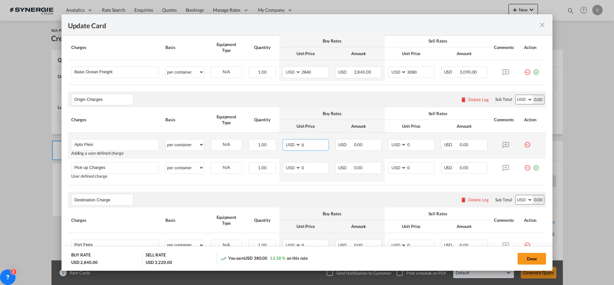
drag, startPoint x: 293, startPoint y: 146, endPoint x: 289, endPoint y: 145, distance: 3.9
click at [289, 146] on md-input-container "AED AFN ALL AMD ANG AOA ARS AUD AWG AZN BAM BBD BDT BGN BHD BIF BMD BND [PERSON…" at bounding box center [306, 145] width 46 height 12
type input "170"
type input "187"
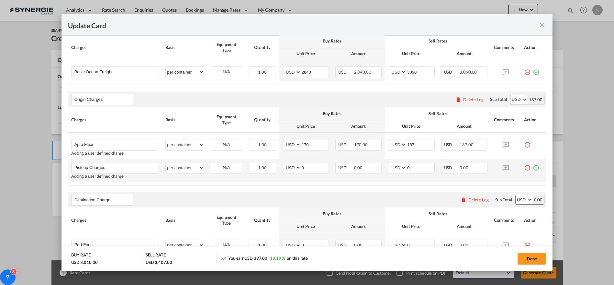
click at [84, 160] on td "Pick up Charges Please Enter User Defined Charges Cannot Be Published Adding a …" at bounding box center [115, 170] width 95 height 23
click at [83, 163] on input "Pick up Charges" at bounding box center [116, 167] width 85 height 10
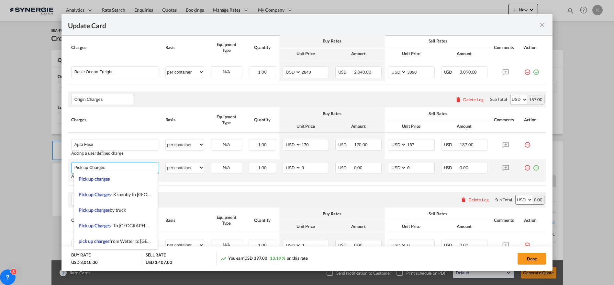
click at [83, 163] on input "Pick up Charges" at bounding box center [116, 167] width 85 height 10
paste input "THD"
type input "THD"
click at [288, 167] on md-input-container "AED AFN ALL AMD ANG AOA ARS AUD AWG AZN BAM BBD BDT BGN BHD BIF BMD BND [PERSON…" at bounding box center [306, 168] width 46 height 12
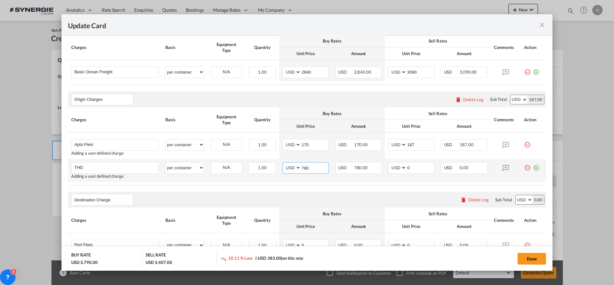
type input "780"
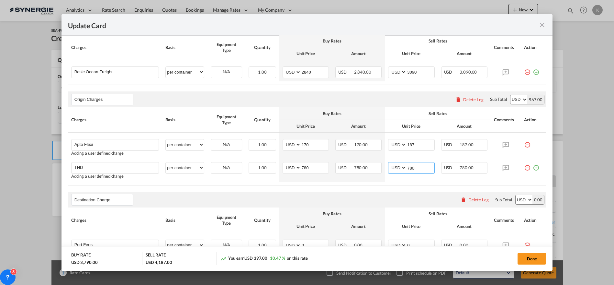
type input "780"
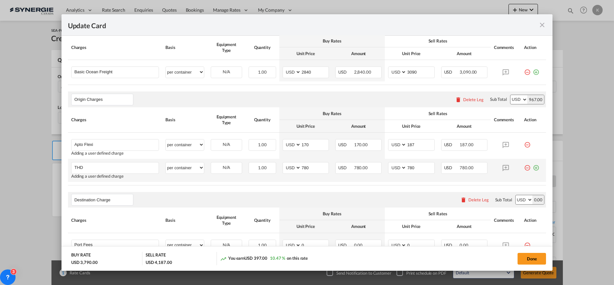
click at [533, 165] on md-icon "icon-plus-circle-outline green-400-fg" at bounding box center [536, 165] width 6 height 6
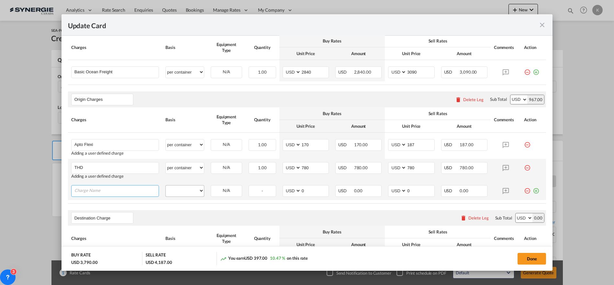
paste input "CP1"
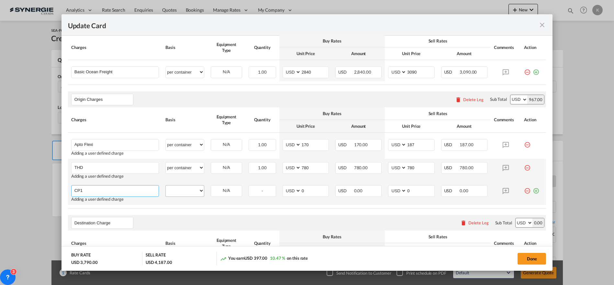
type input "CP1"
click at [187, 189] on select "per equipment per container per B/L per shipping bill per shipment per pallet p…" at bounding box center [185, 190] width 38 height 10
select select "per container"
click at [166, 185] on select "per equipment per container per B/L per shipping bill per shipment per pallet p…" at bounding box center [185, 190] width 38 height 10
drag, startPoint x: 302, startPoint y: 189, endPoint x: 295, endPoint y: 189, distance: 7.1
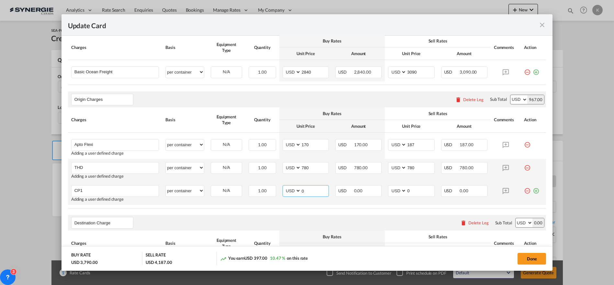
click at [294, 189] on md-input-container "AED AFN ALL AMD ANG AOA ARS AUD AWG AZN BAM BBD BDT BGN BHD BIF BMD BND [PERSON…" at bounding box center [306, 191] width 46 height 12
type input "20"
type input "24"
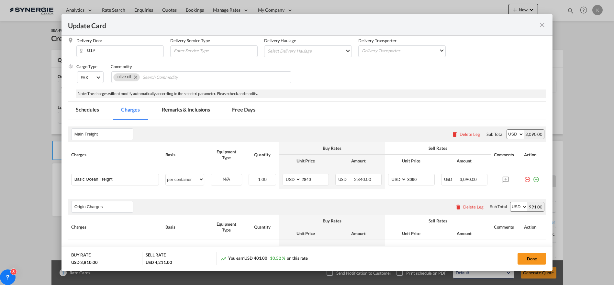
scroll to position [108, 0]
click at [224, 77] on md-chips-wrap "olive oil" at bounding box center [201, 78] width 180 height 12
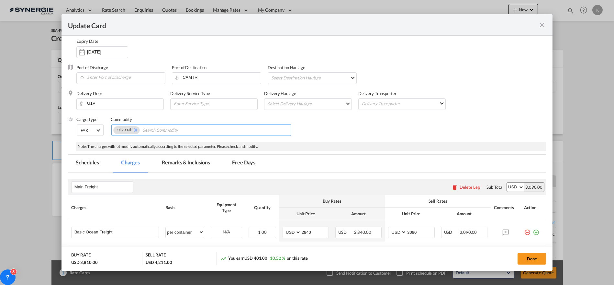
scroll to position [0, 0]
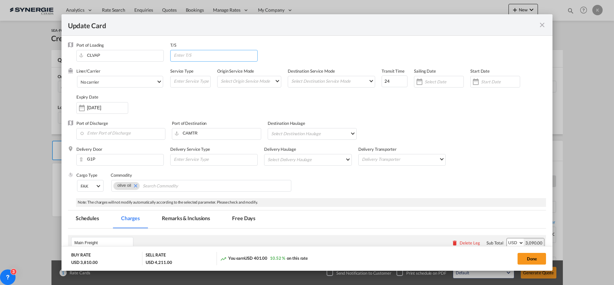
click at [221, 54] on input "Update Card Port ..." at bounding box center [215, 55] width 84 height 10
paste input "By Newark Huntingdon CN Railway - [GEOGRAPHIC_DATA] to [GEOGRAPHIC_DATA]"
type input "By Newark Huntingdon CN Railway - [GEOGRAPHIC_DATA] to [GEOGRAPHIC_DATA]"
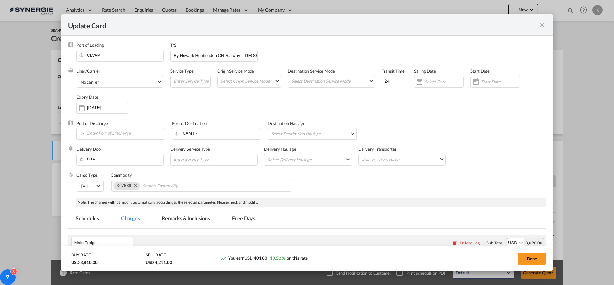
click at [193, 220] on md-tab-item "Remarks & Inclusions" at bounding box center [186, 219] width 64 height 18
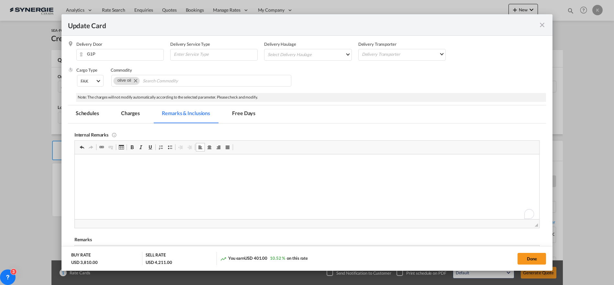
scroll to position [106, 0]
drag, startPoint x: 127, startPoint y: 113, endPoint x: 516, endPoint y: 99, distance: 389.9
click at [127, 113] on md-tab-item "Charges" at bounding box center [130, 113] width 34 height 18
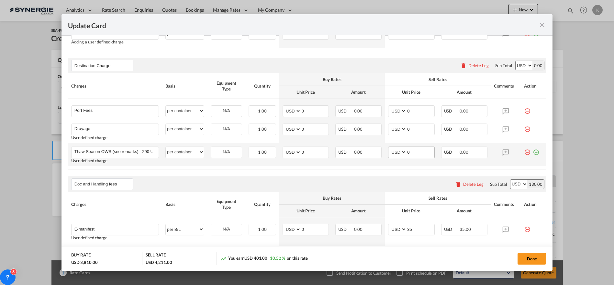
scroll to position [374, 0]
drag, startPoint x: 405, startPoint y: 107, endPoint x: 401, endPoint y: 107, distance: 4.2
click at [401, 107] on md-input-container "AED AFN ALL AMD ANG AOA ARS AUD AWG AZN BAM BBD BDT BGN BHD BIF BMD BND [PERSON…" at bounding box center [411, 110] width 46 height 12
type input "65"
click at [289, 128] on select "AED AFN ALL AMD ANG AOA ARS AUD AWG AZN BAM BBD BDT BGN BHD BIF BMD BND [PERSON…" at bounding box center [292, 128] width 17 height 9
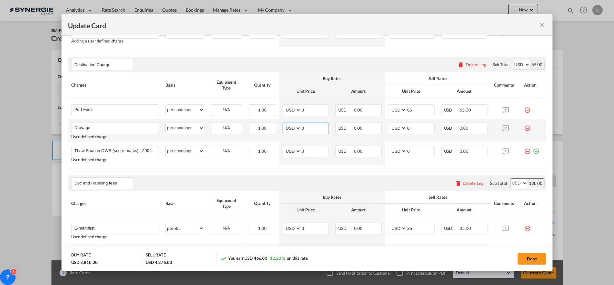
select select "string:CAD"
click at [284, 124] on select "AED AFN ALL AMD ANG AOA ARS AUD AWG AZN BAM BBD BDT BGN BHD BIF BMD BND [PERSON…" at bounding box center [292, 128] width 17 height 9
type input "1190.70"
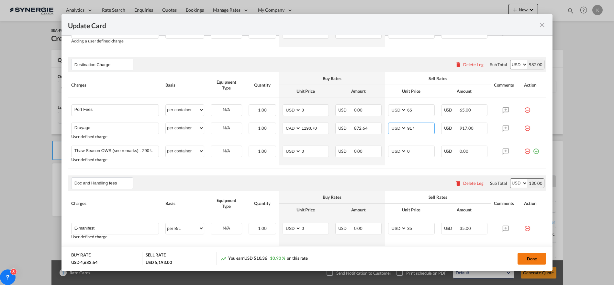
type input "917"
drag, startPoint x: 527, startPoint y: 257, endPoint x: 535, endPoint y: 274, distance: 19.6
click at [528, 257] on button "Done" at bounding box center [532, 259] width 29 height 12
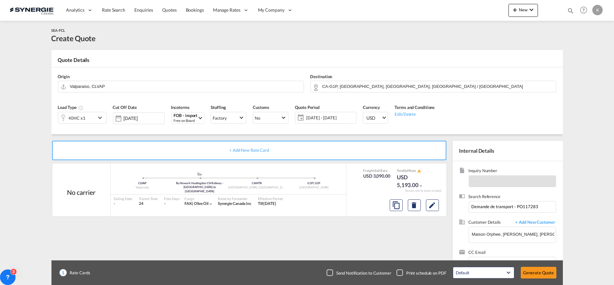
type input "[DATE]"
type input "1190.7"
click at [537, 274] on button "Generate Quote" at bounding box center [539, 273] width 36 height 12
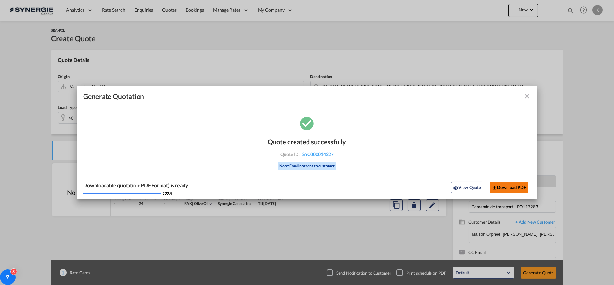
click at [513, 186] on button "Download PDF" at bounding box center [509, 187] width 39 height 12
click at [526, 96] on md-icon "icon-close fg-AAA8AD cursor m-0" at bounding box center [527, 96] width 8 height 8
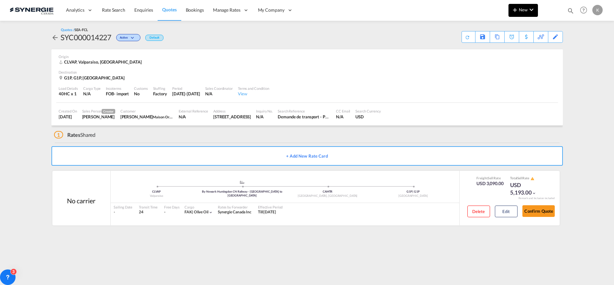
click at [513, 13] on md-icon "icon-plus 400-fg" at bounding box center [515, 10] width 8 height 8
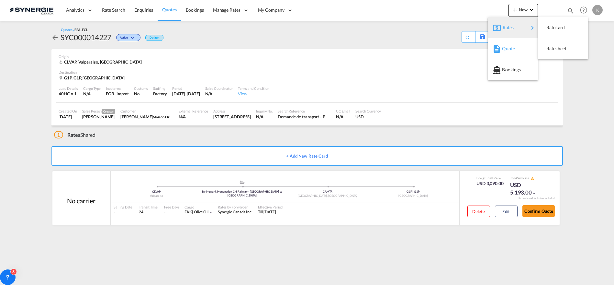
click at [510, 49] on span "Quote" at bounding box center [505, 48] width 7 height 13
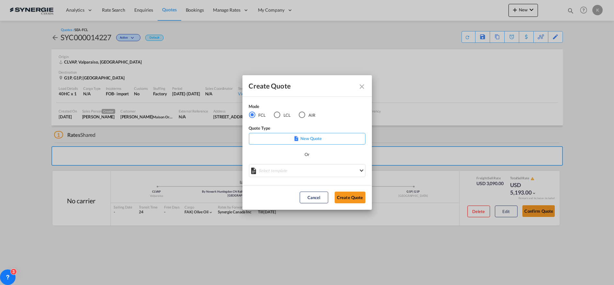
click at [278, 115] on div "LCL" at bounding box center [277, 114] width 6 height 6
click at [306, 169] on md-select "Select template New DAP Import LCL [PERSON_NAME] | [DATE] [GEOGRAPHIC_DATA] LCL…" at bounding box center [307, 170] width 117 height 13
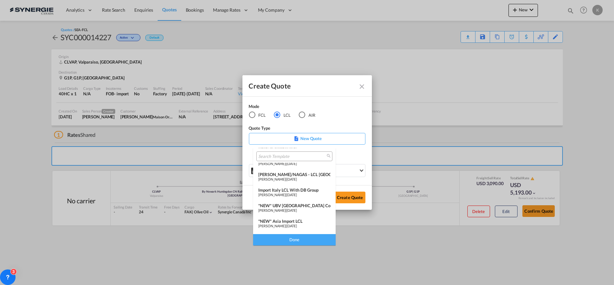
scroll to position [64, 0]
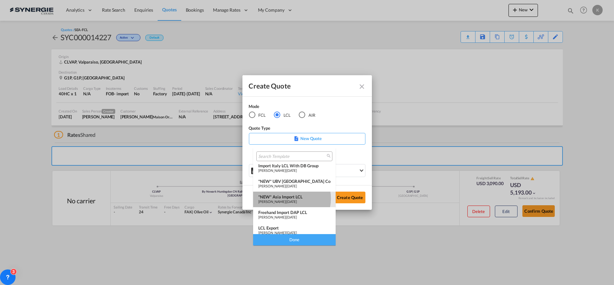
click at [287, 198] on div "*NEW* Asia Import LCL" at bounding box center [294, 196] width 72 height 5
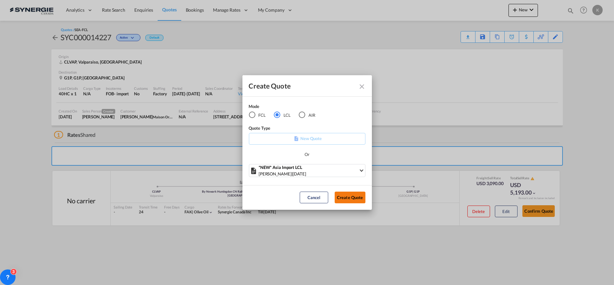
click at [351, 198] on button "Create Quote" at bounding box center [350, 197] width 31 height 12
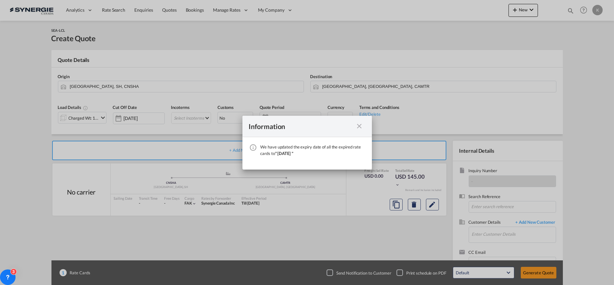
drag, startPoint x: 361, startPoint y: 124, endPoint x: 351, endPoint y: 108, distance: 19.6
click at [361, 124] on md-icon "icon-close fg-AAA8AD cursor" at bounding box center [360, 126] width 8 height 8
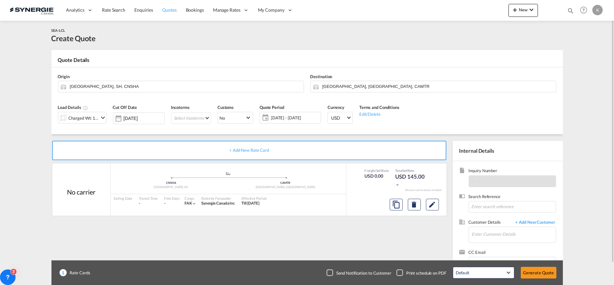
click at [164, 9] on span "Quotes" at bounding box center [169, 10] width 14 height 6
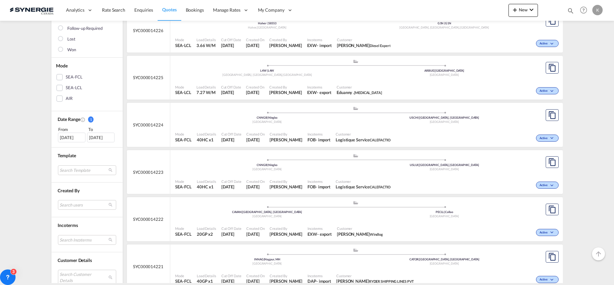
scroll to position [108, 0]
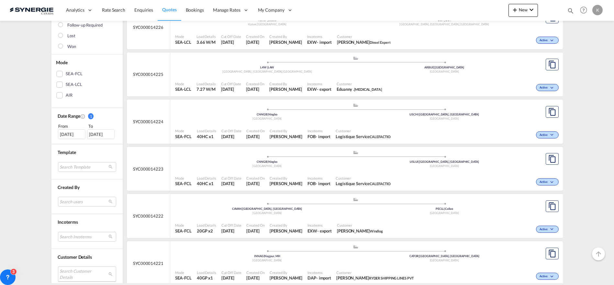
click at [74, 271] on md-select "Search Customer Details user name user [PERSON_NAME] [PERSON_NAME][EMAIL_ADDRES…" at bounding box center [87, 273] width 58 height 15
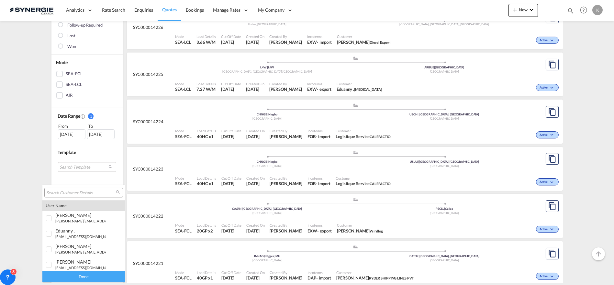
click at [79, 190] on input "search" at bounding box center [81, 193] width 70 height 6
click at [60, 192] on input "bg" at bounding box center [81, 193] width 70 height 6
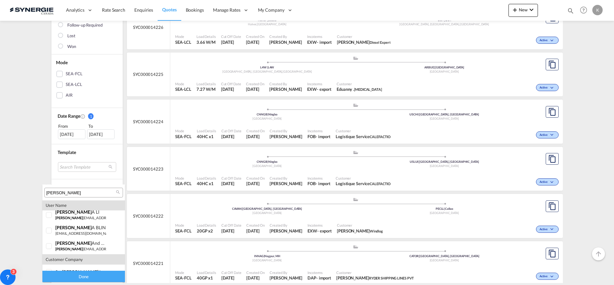
scroll to position [44, 0]
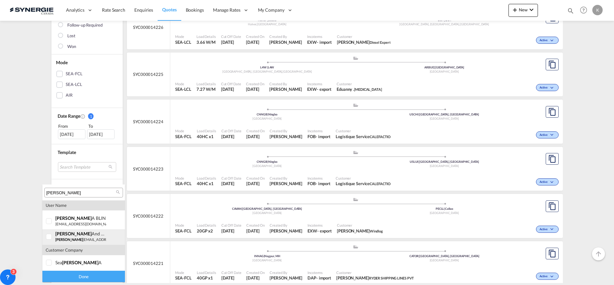
type input "[PERSON_NAME]"
click at [79, 232] on div "[PERSON_NAME] and Hereni" at bounding box center [80, 234] width 51 height 6
click at [86, 276] on div "Done" at bounding box center [83, 275] width 83 height 11
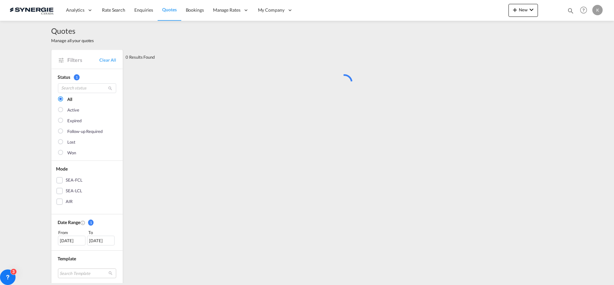
scroll to position [0, 0]
